Goal: Task Accomplishment & Management: Use online tool/utility

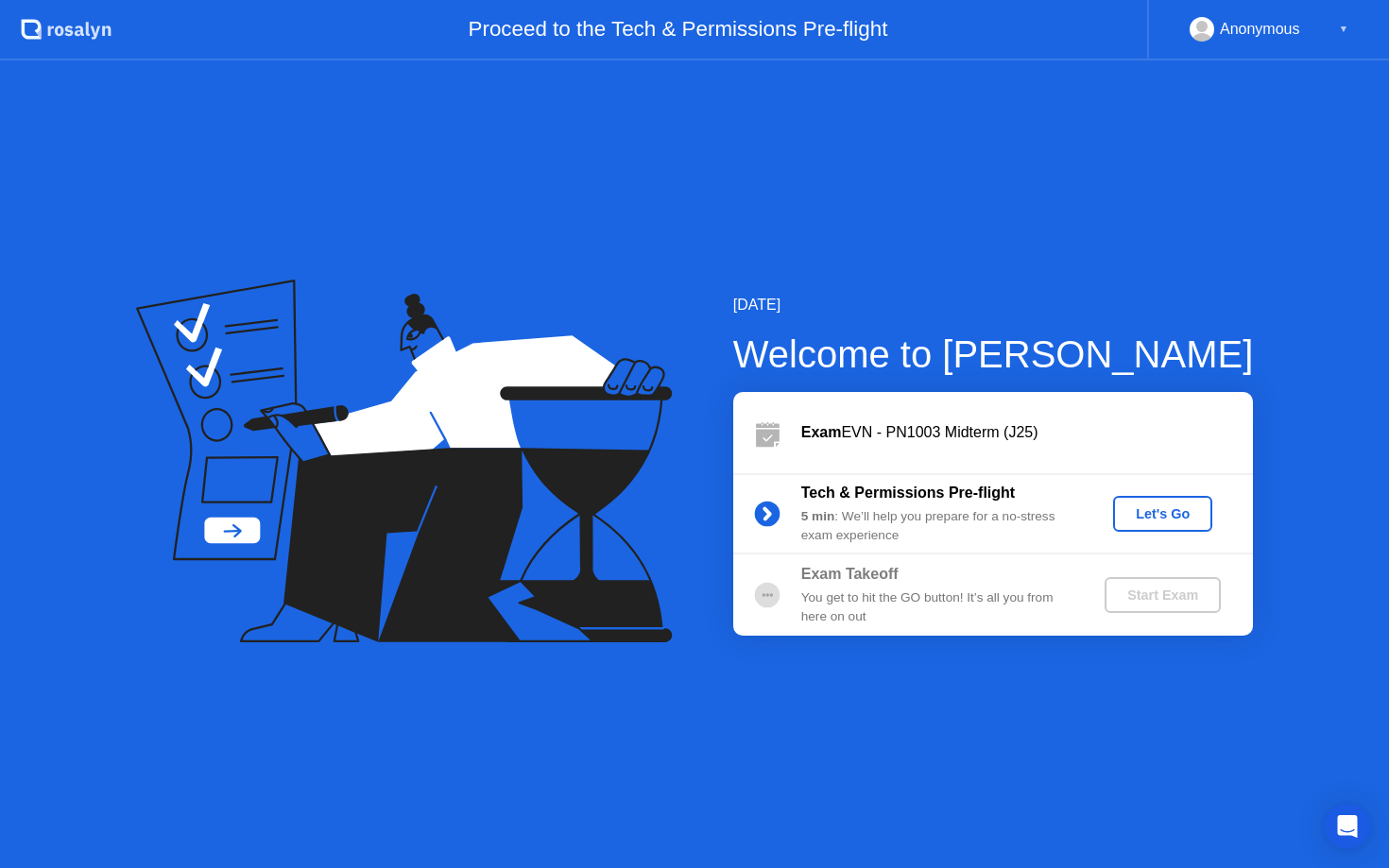
click at [1149, 513] on div "Let's Go" at bounding box center [1162, 513] width 84 height 15
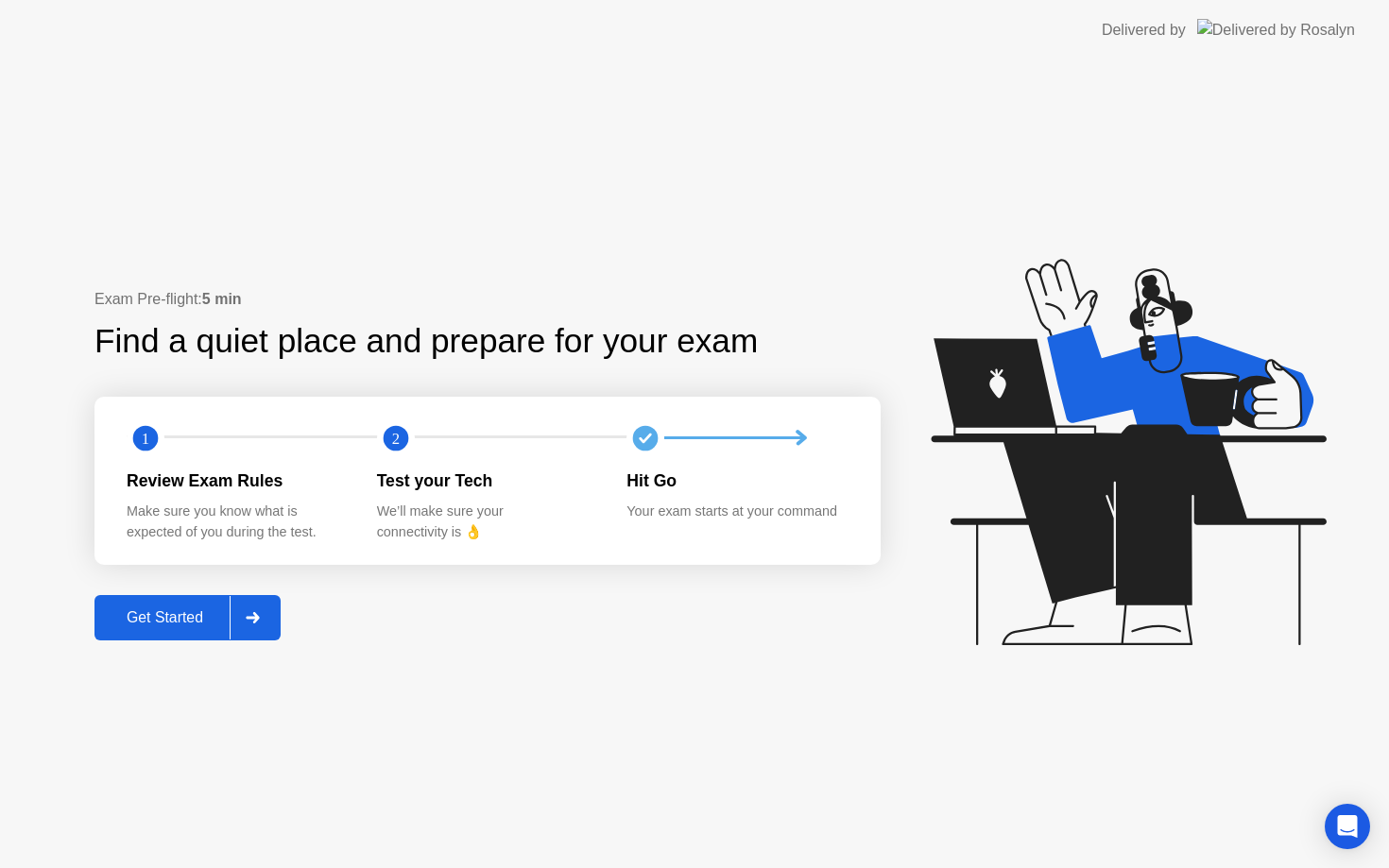
click at [204, 613] on div "Get Started" at bounding box center [165, 617] width 129 height 17
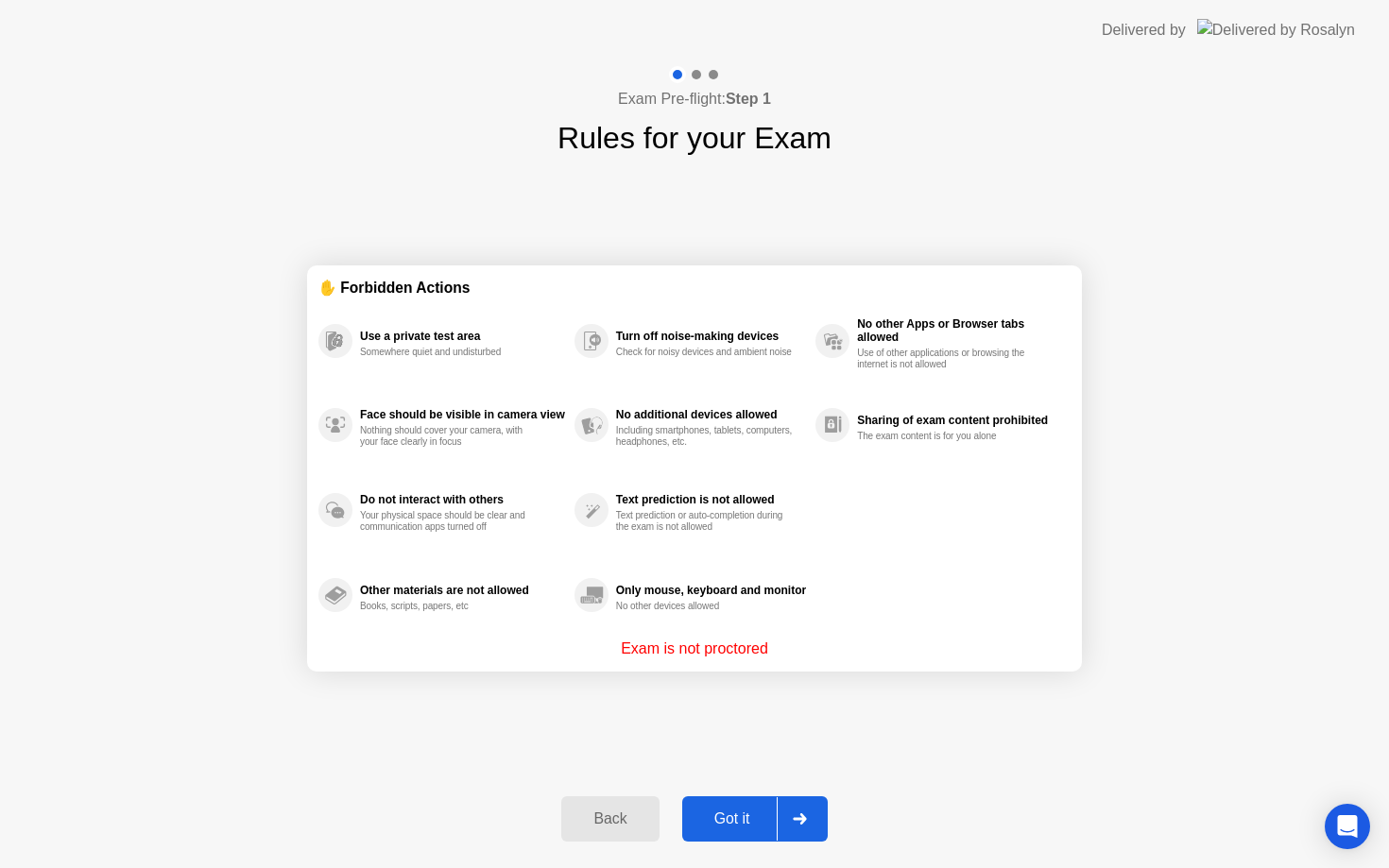
click at [747, 813] on div "Got it" at bounding box center [732, 818] width 89 height 17
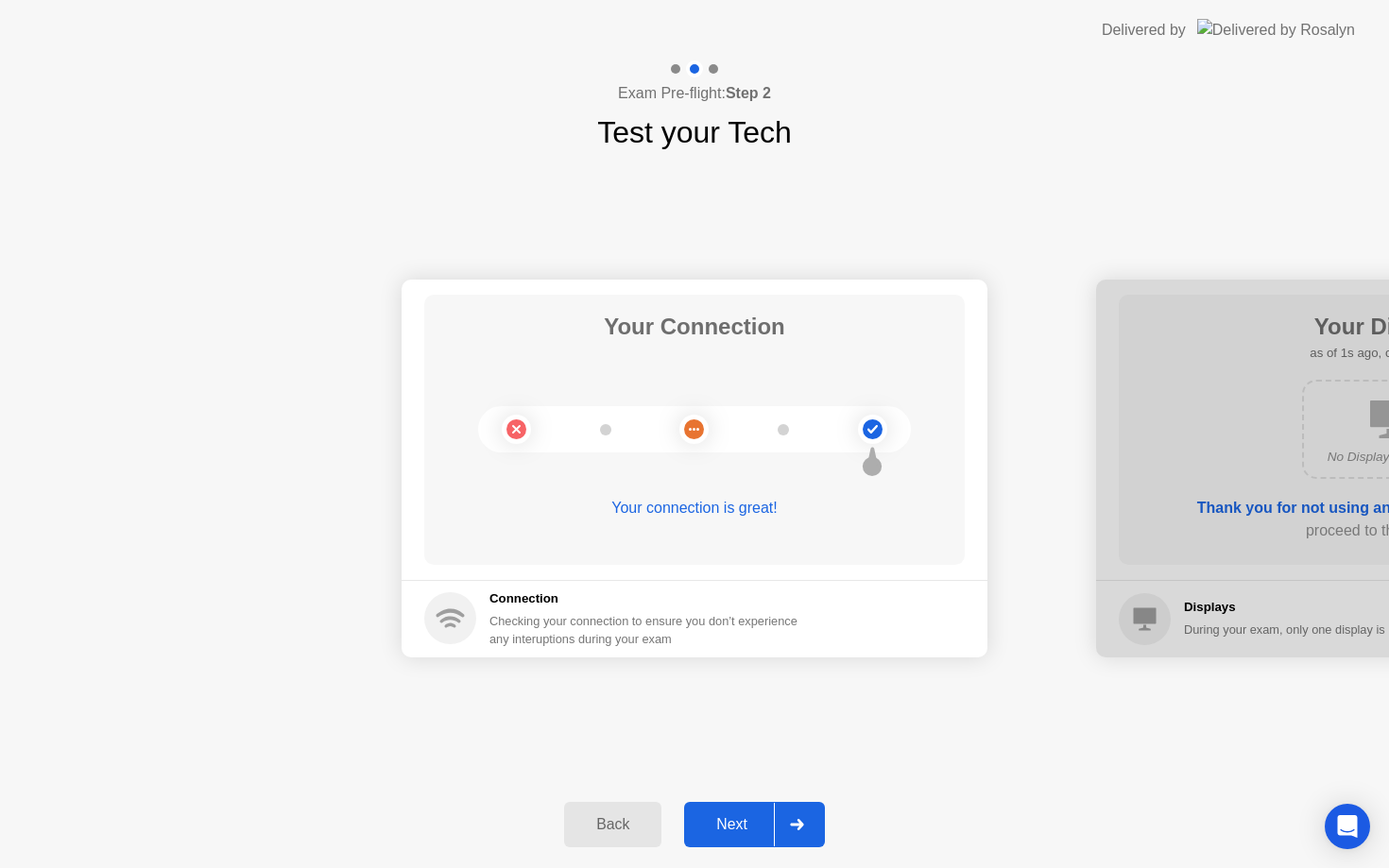
click at [738, 825] on div "Next" at bounding box center [731, 824] width 84 height 17
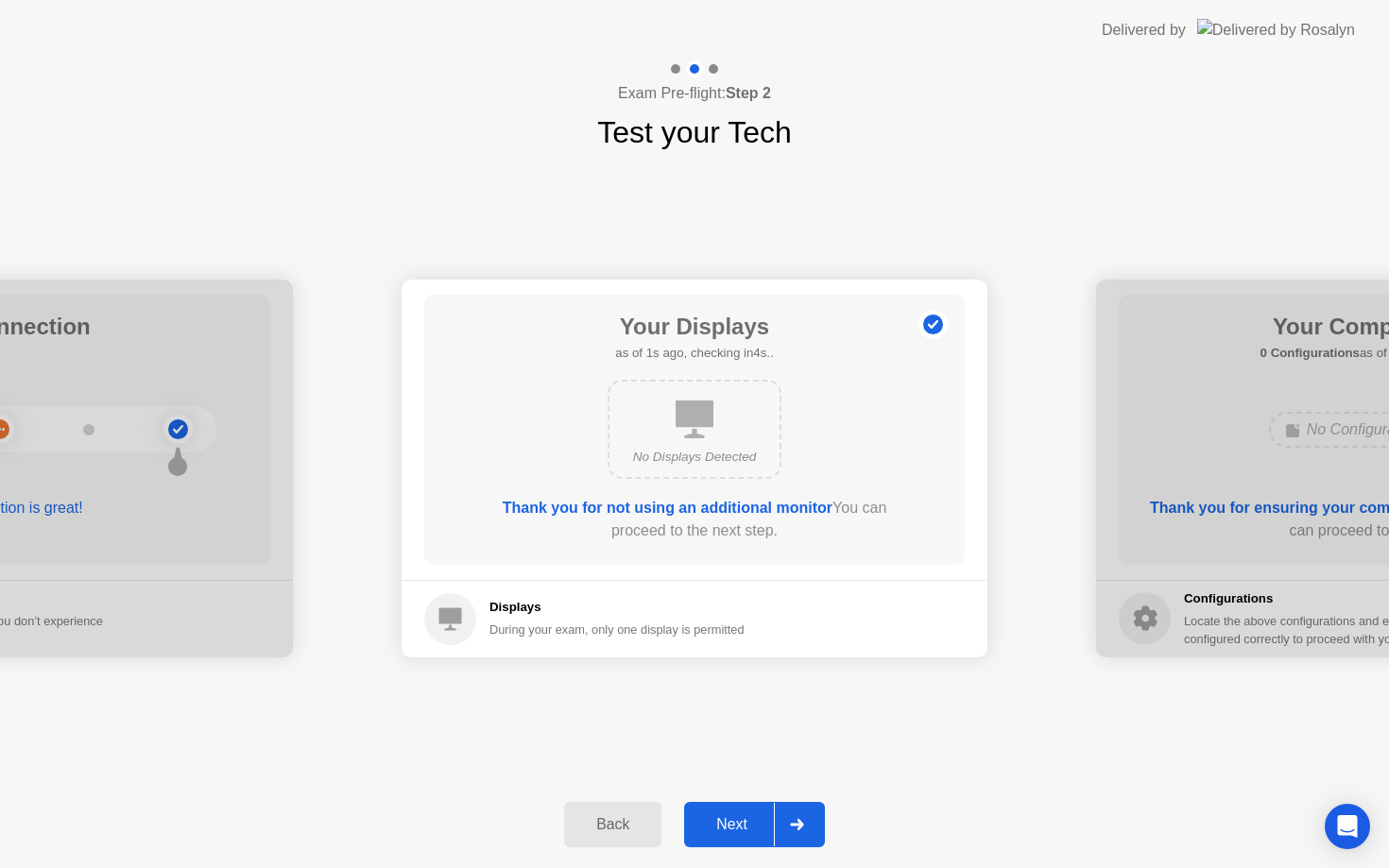
click at [738, 825] on div "Next" at bounding box center [731, 824] width 84 height 17
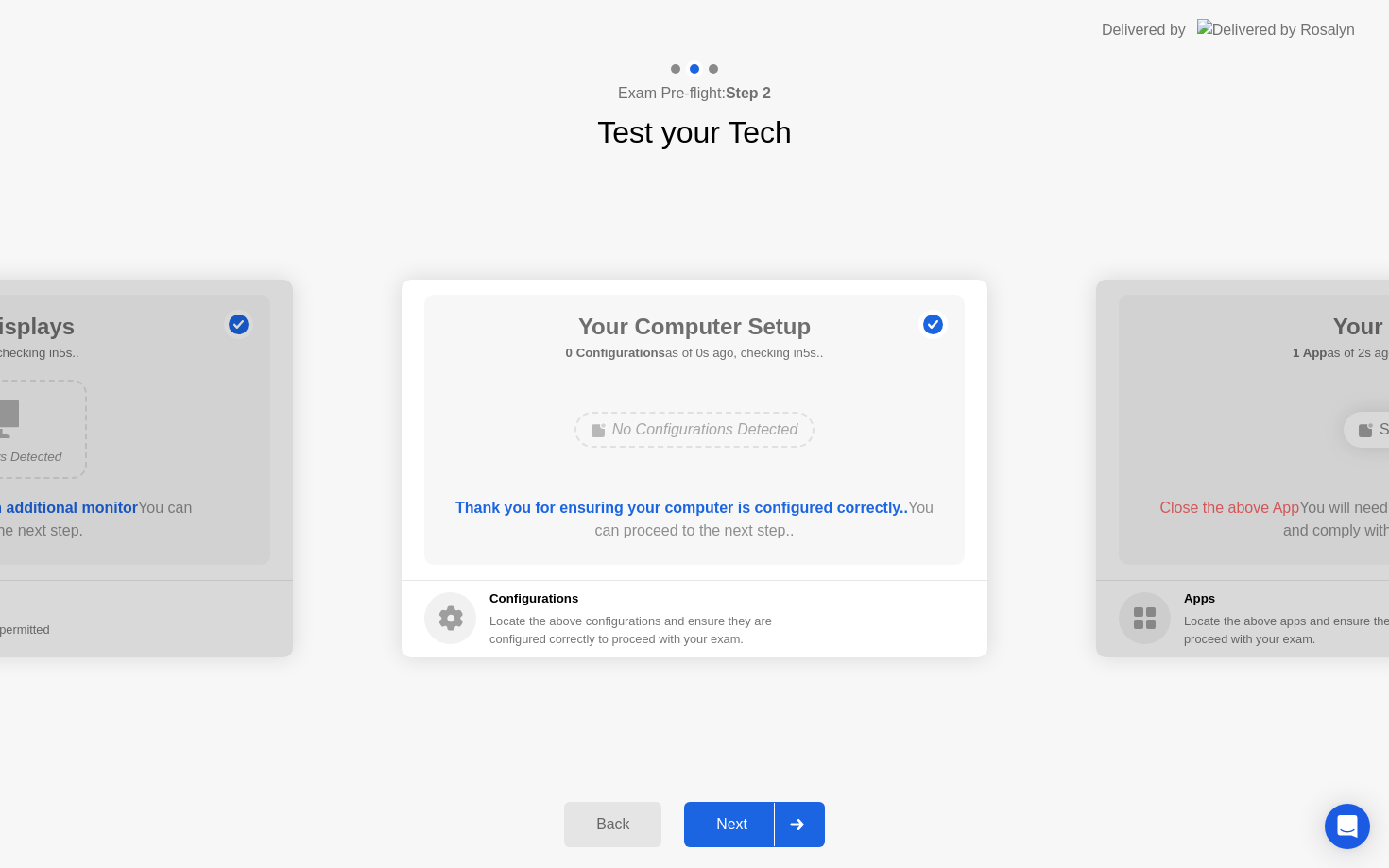
click at [738, 825] on div "Next" at bounding box center [731, 824] width 84 height 17
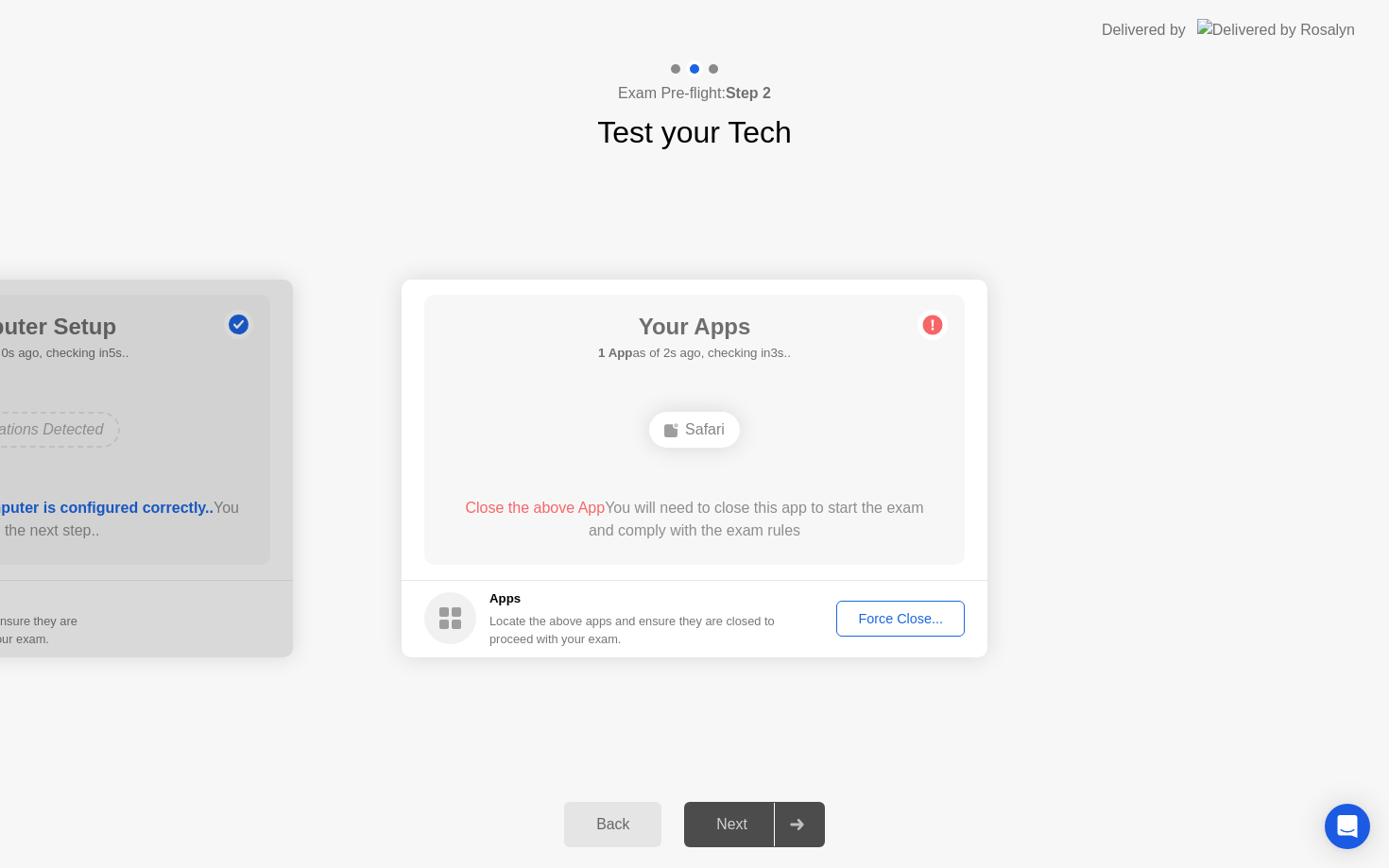
click at [884, 625] on div "Force Close..." at bounding box center [900, 618] width 115 height 15
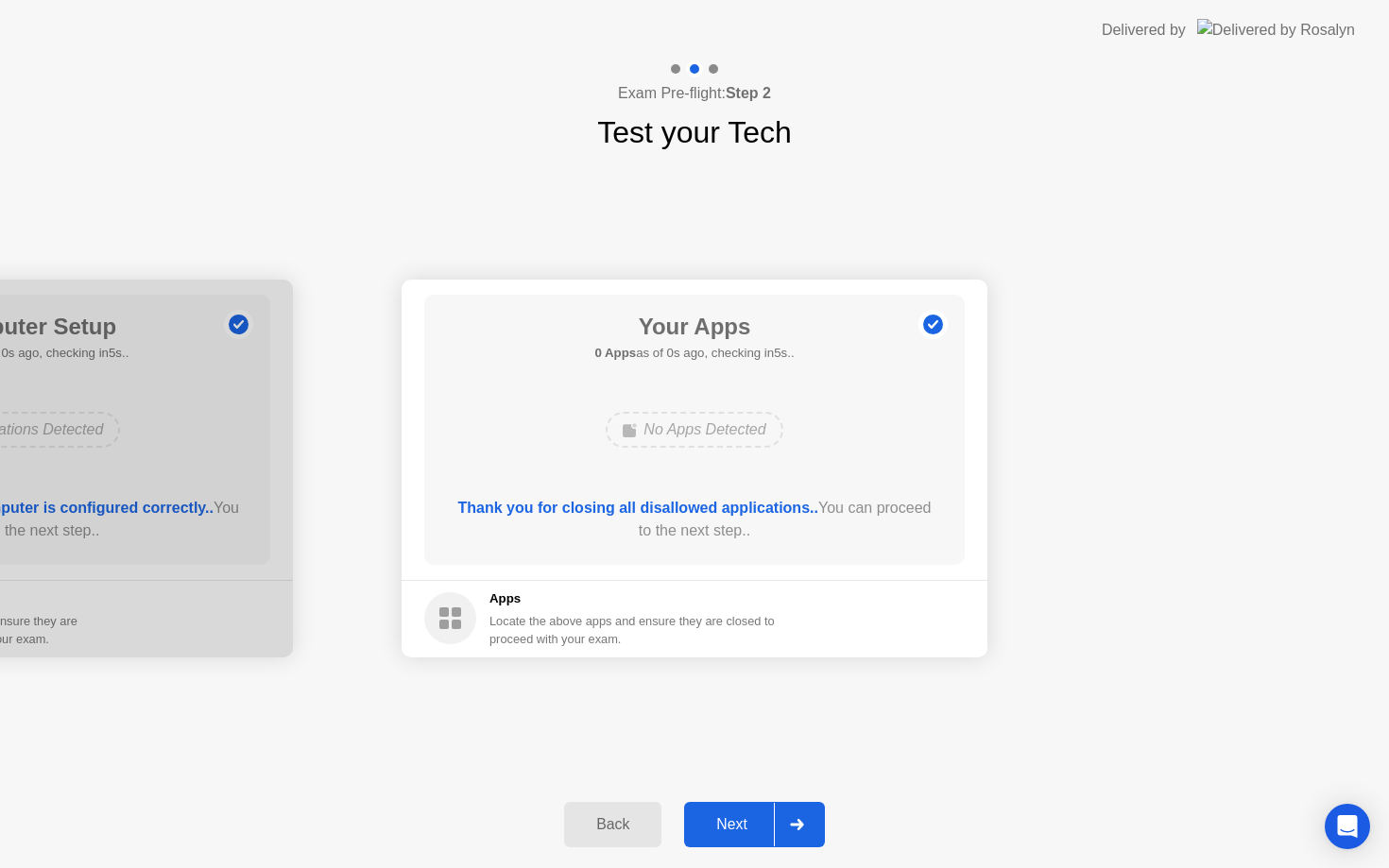
click at [736, 820] on div "Next" at bounding box center [731, 824] width 84 height 17
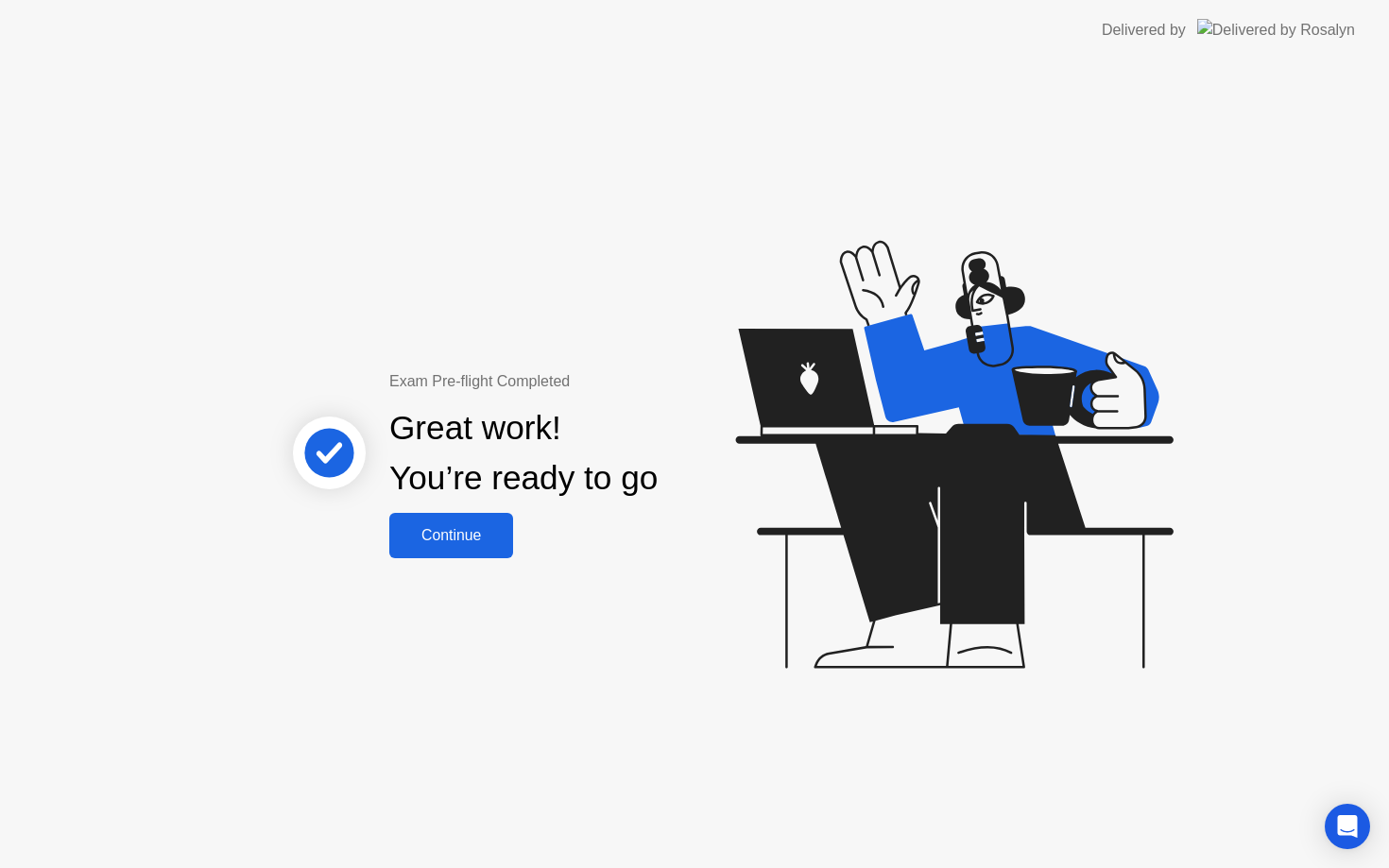
click at [476, 536] on div "Continue" at bounding box center [451, 535] width 112 height 17
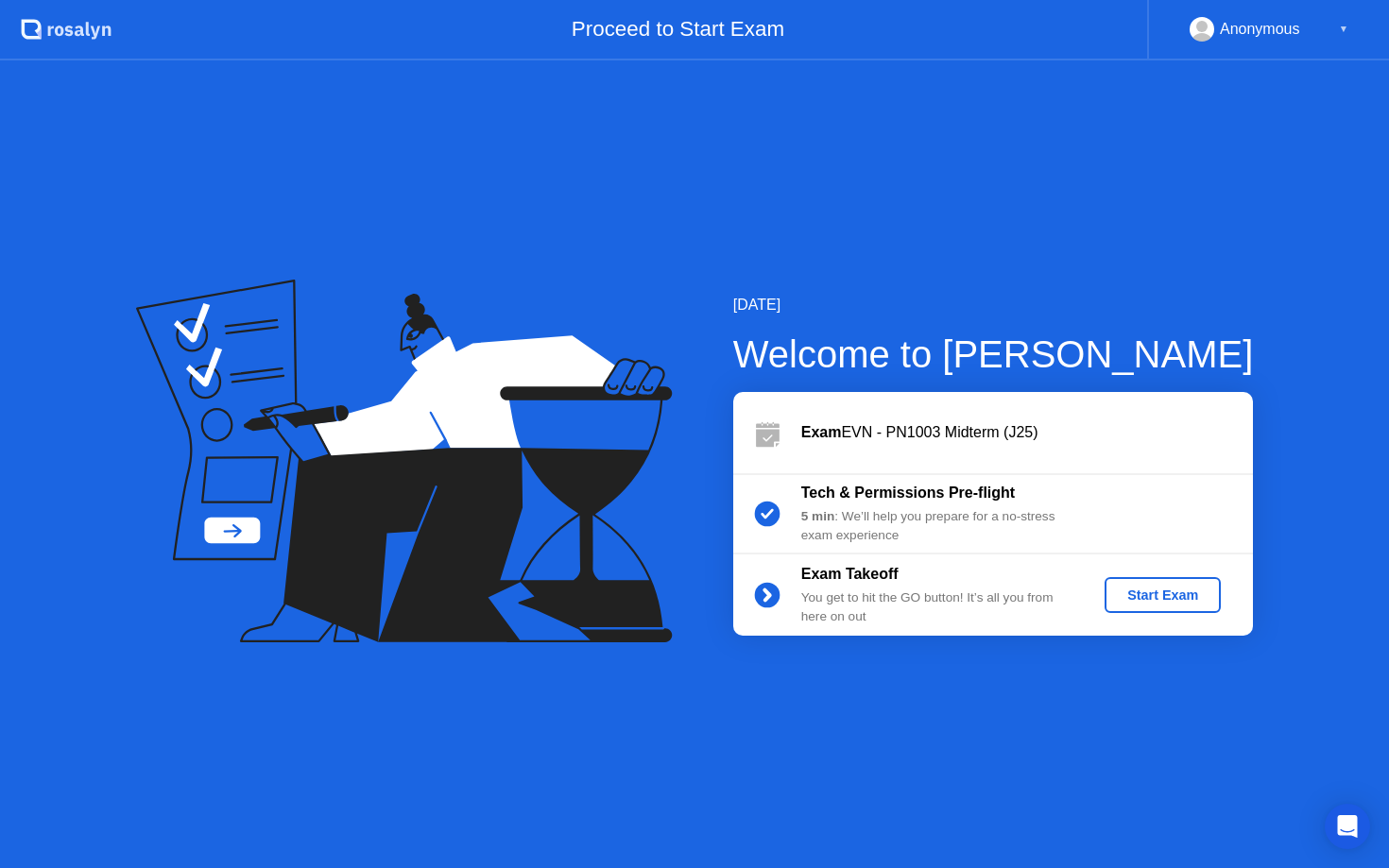
click at [1167, 589] on div "Start Exam" at bounding box center [1162, 594] width 102 height 15
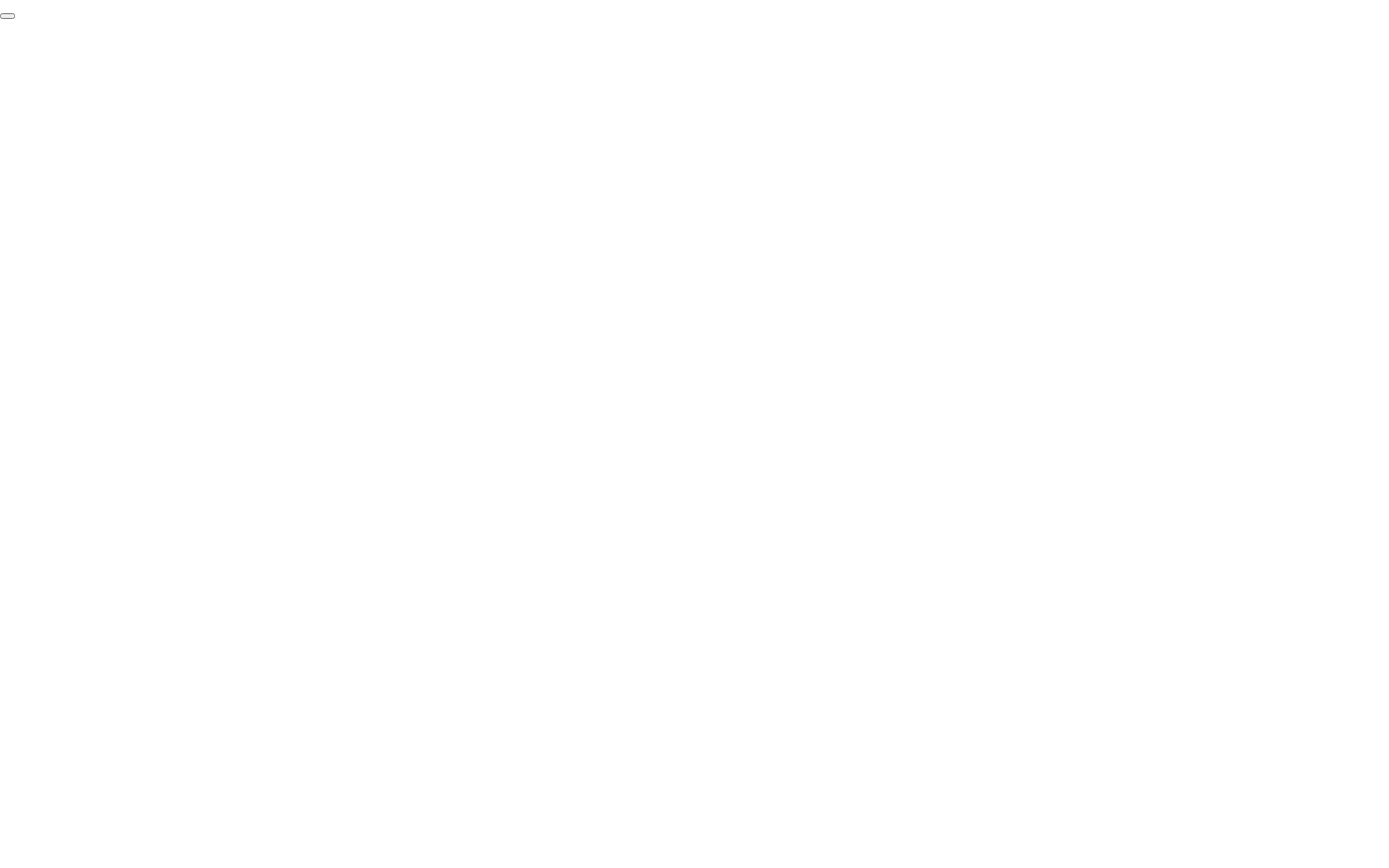
click div "End Proctoring Session"
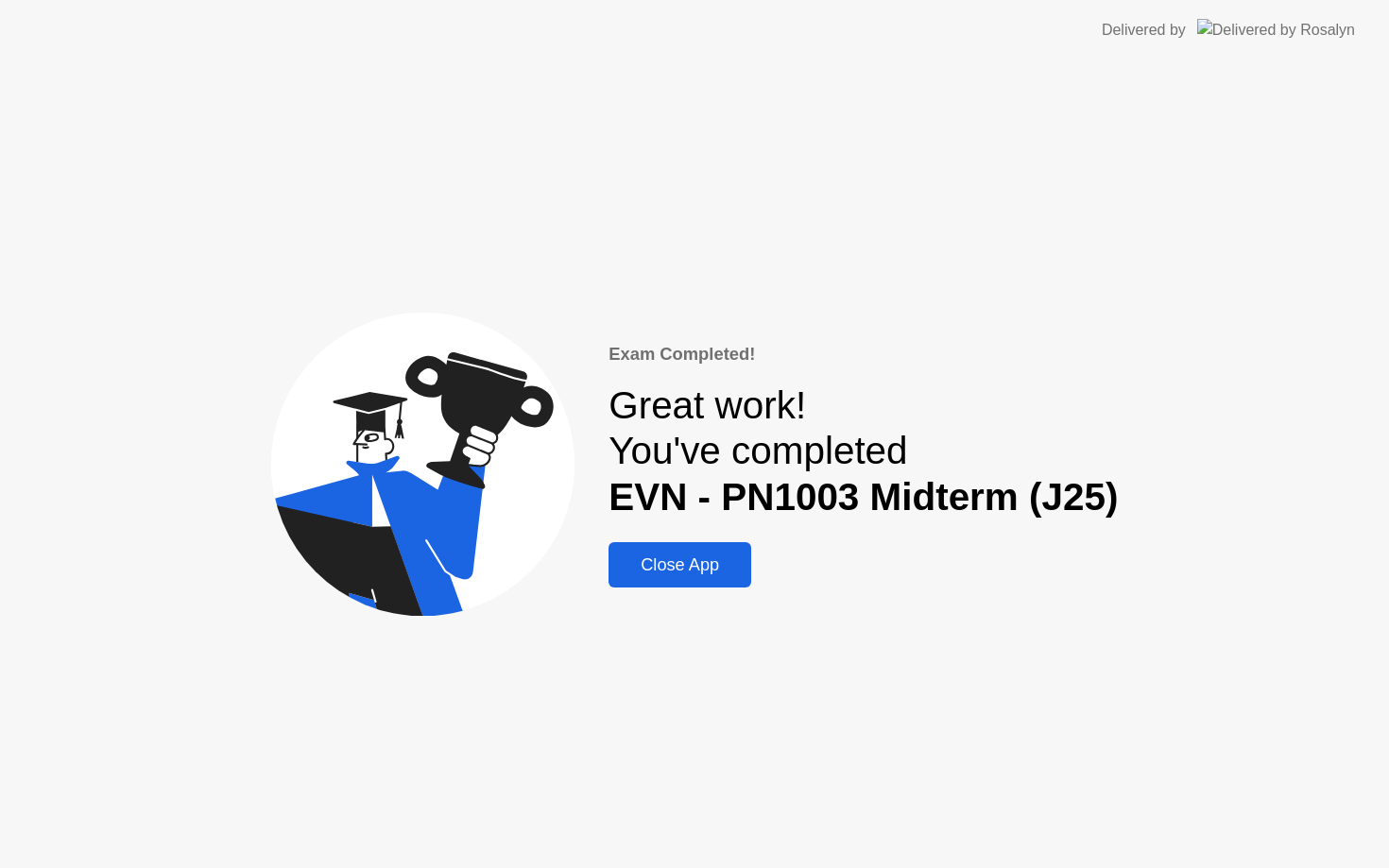
click at [695, 547] on button "Close App" at bounding box center [679, 565] width 143 height 45
